Goal: Book appointment/travel/reservation

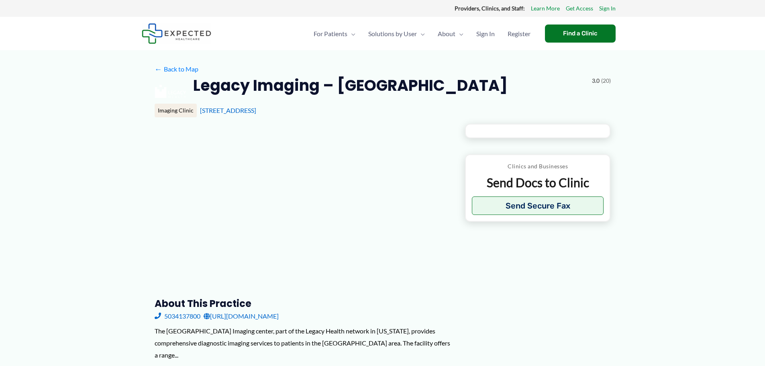
type input "**********"
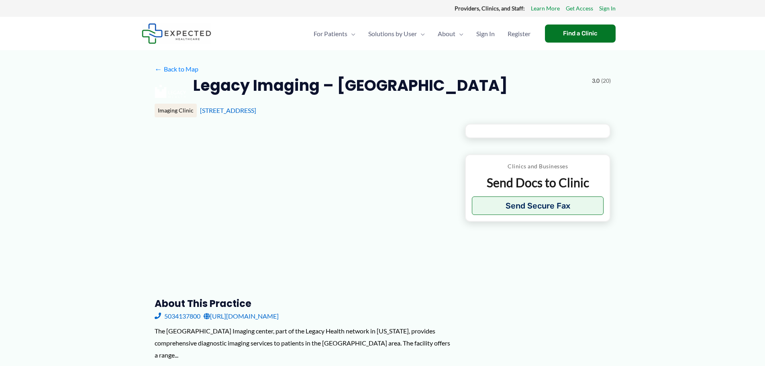
type input "**********"
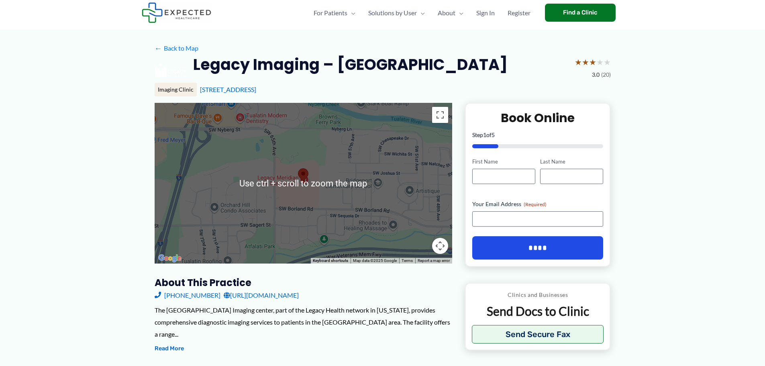
scroll to position [17, 0]
